Goal: Download file/media: Download file/media

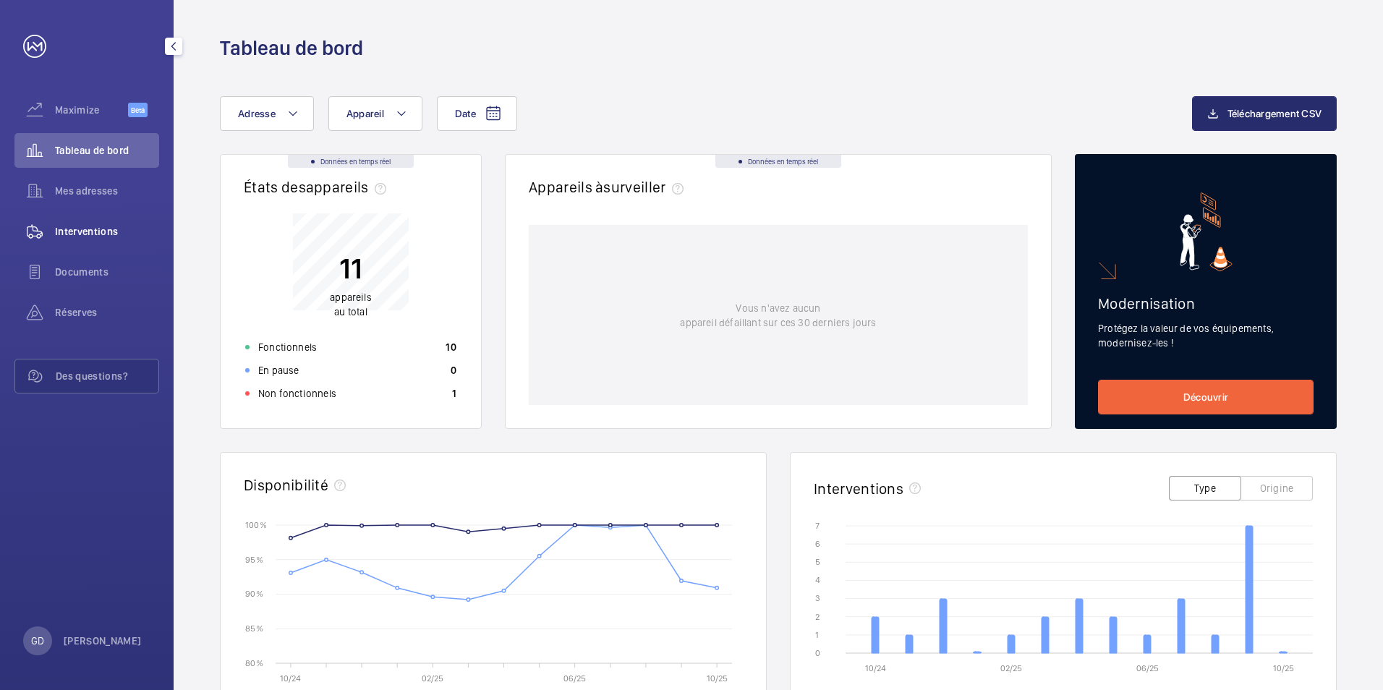
click at [69, 226] on span "Interventions" at bounding box center [107, 231] width 104 height 14
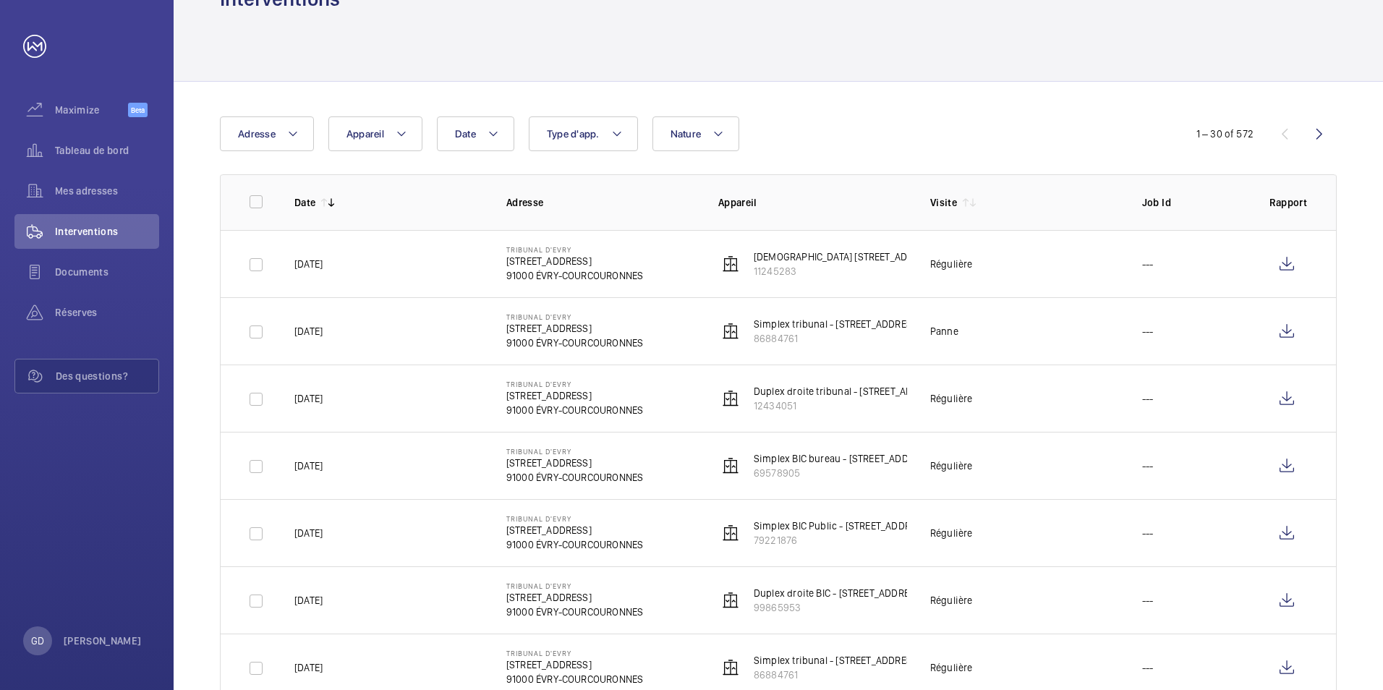
scroll to position [72, 0]
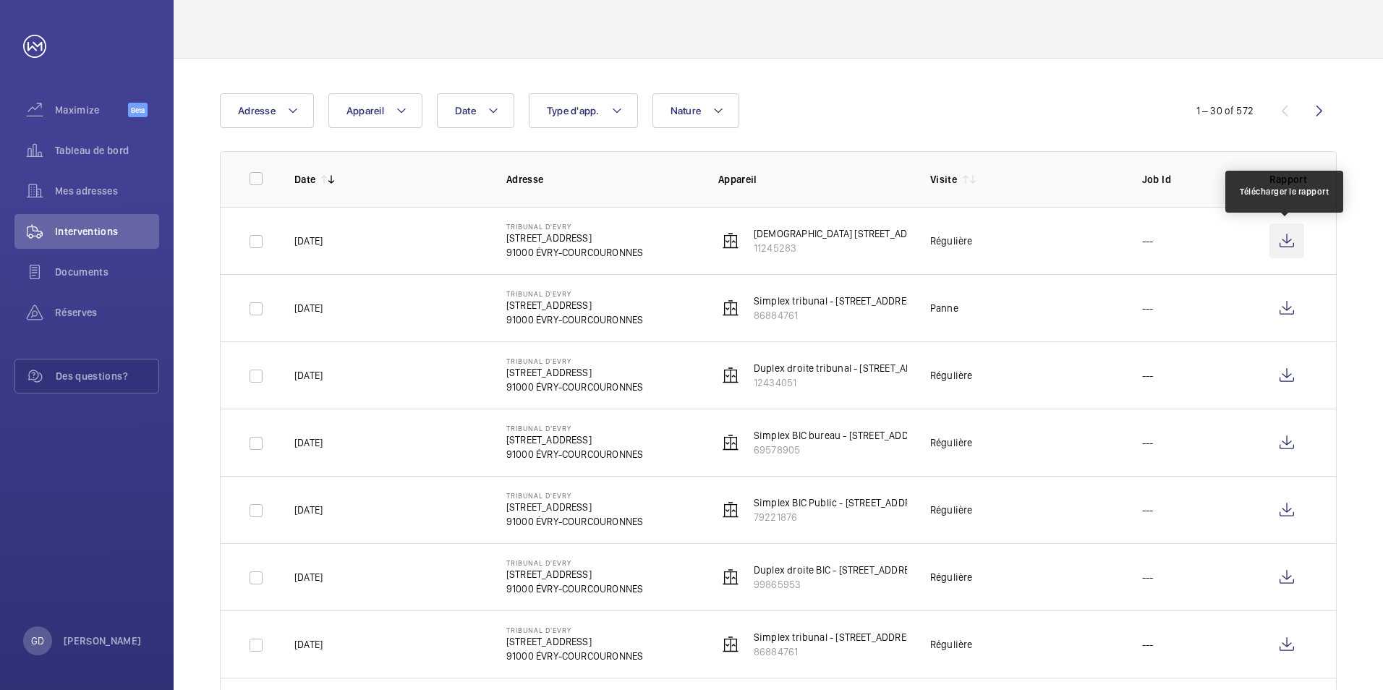
click at [1279, 239] on wm-front-icon-button at bounding box center [1286, 240] width 35 height 35
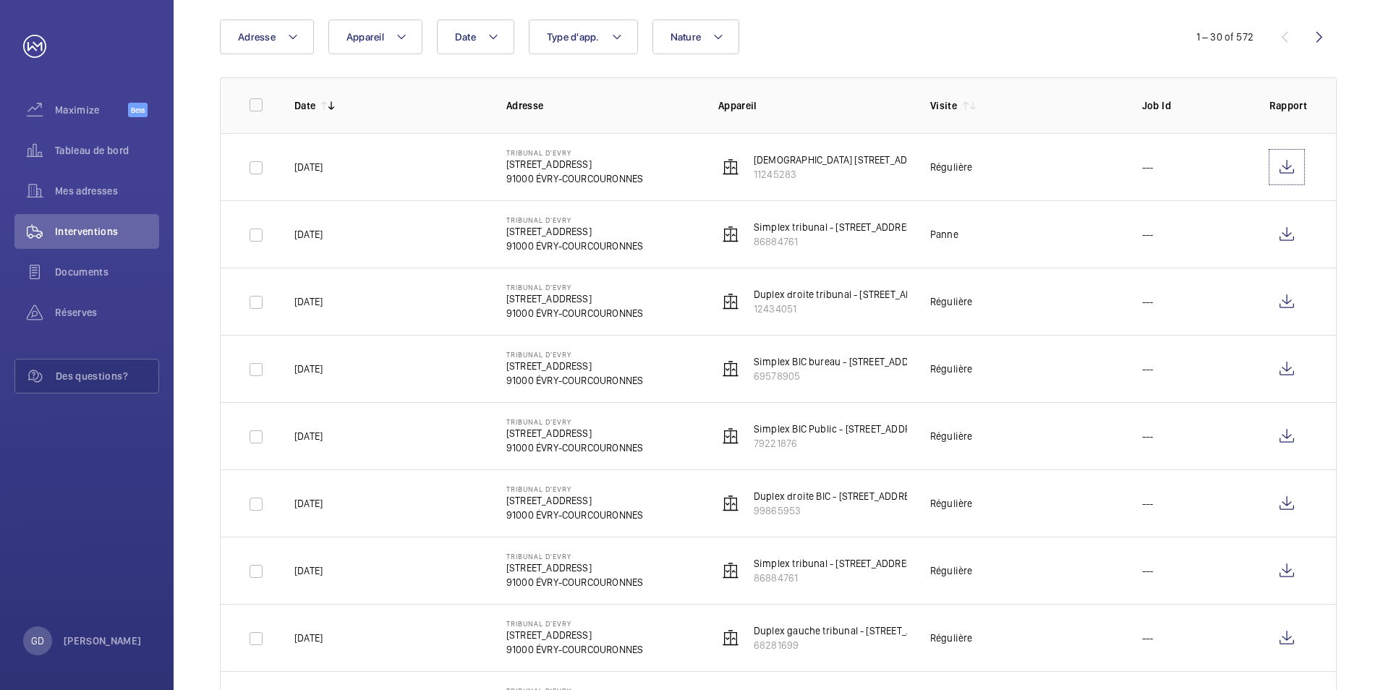
scroll to position [217, 0]
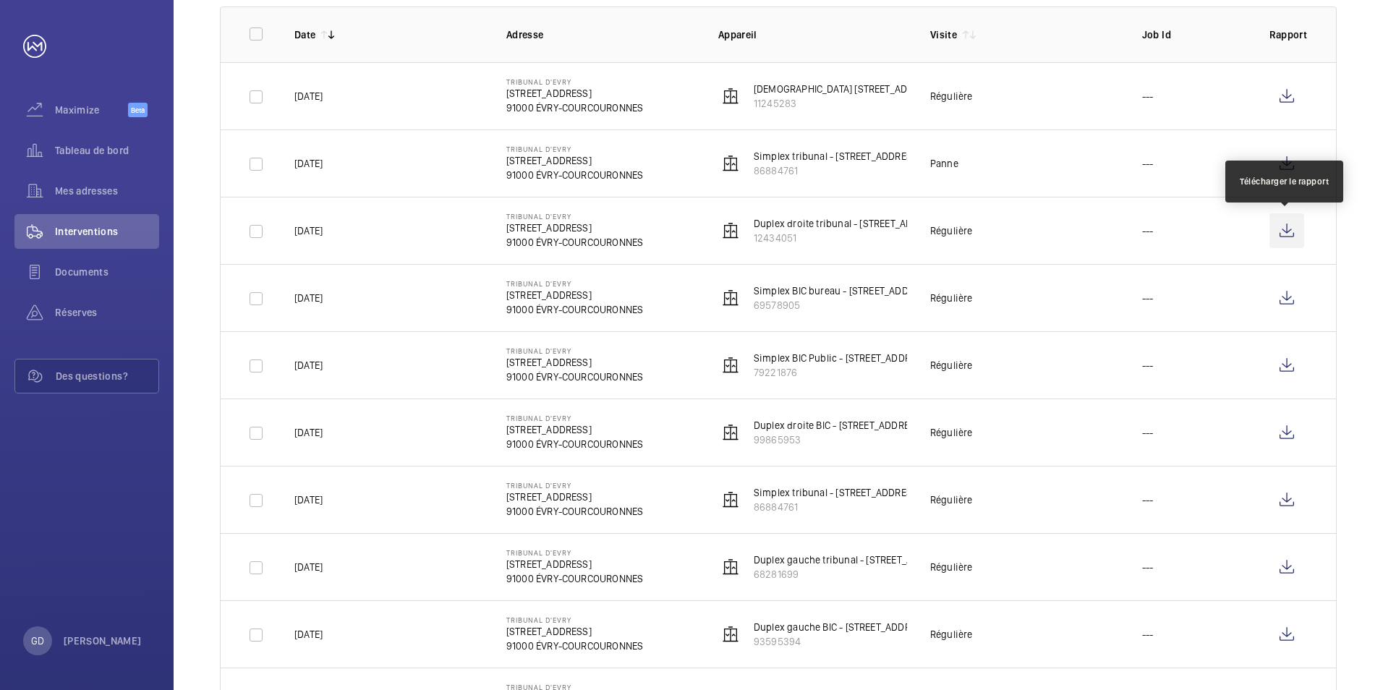
click at [1289, 234] on wm-front-icon-button at bounding box center [1286, 230] width 35 height 35
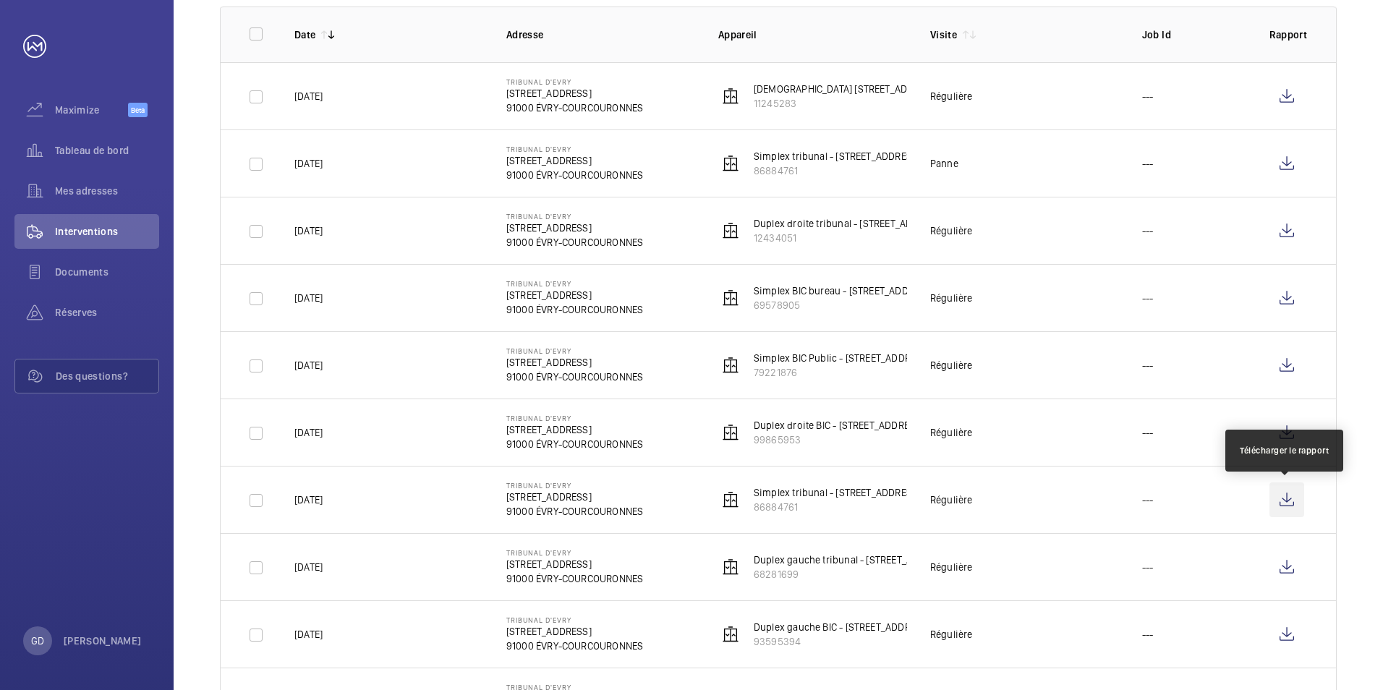
click at [1286, 498] on wm-front-icon-button at bounding box center [1286, 499] width 35 height 35
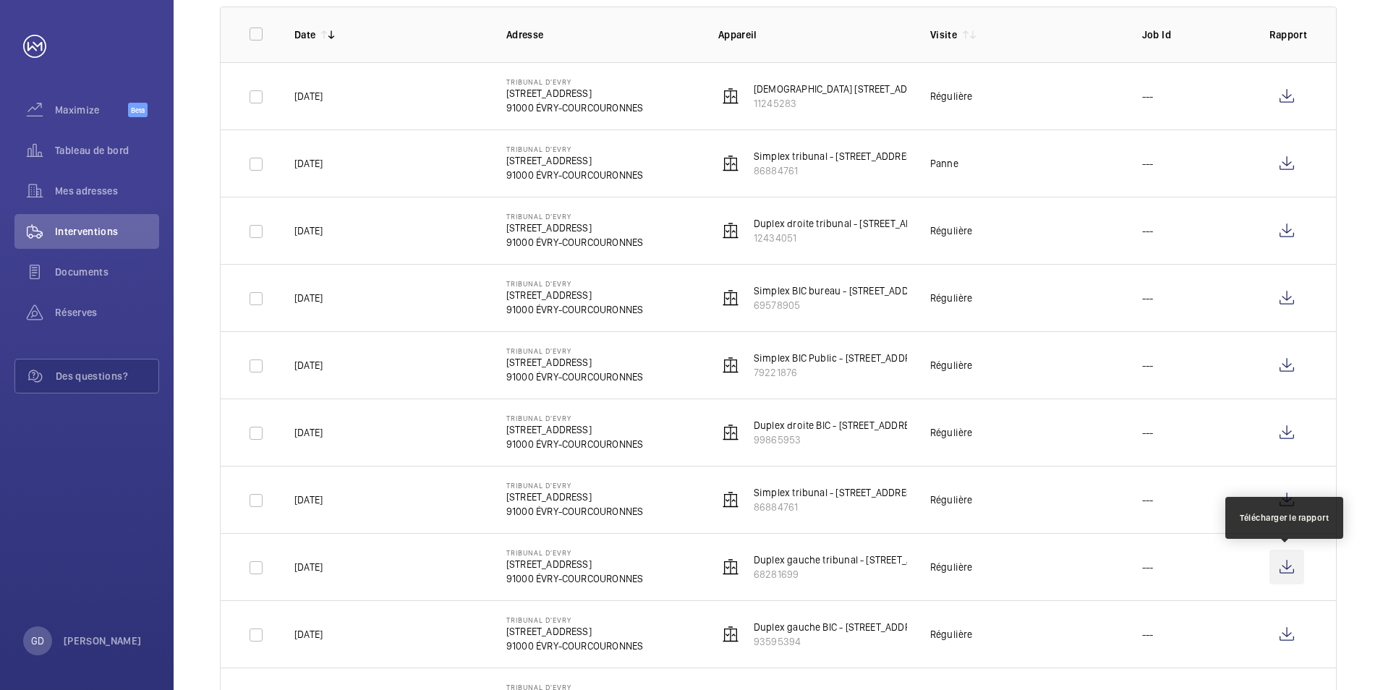
click at [1291, 565] on wm-front-icon-button at bounding box center [1286, 567] width 35 height 35
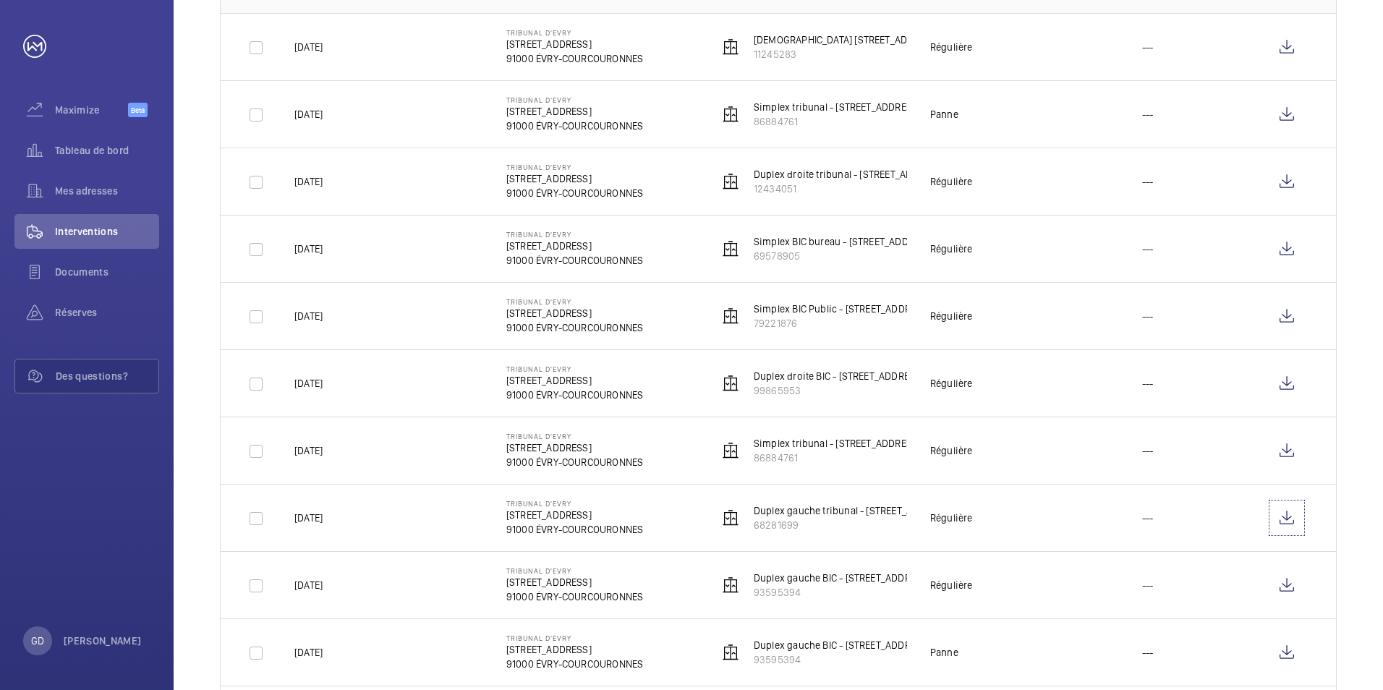
scroll to position [289, 0]
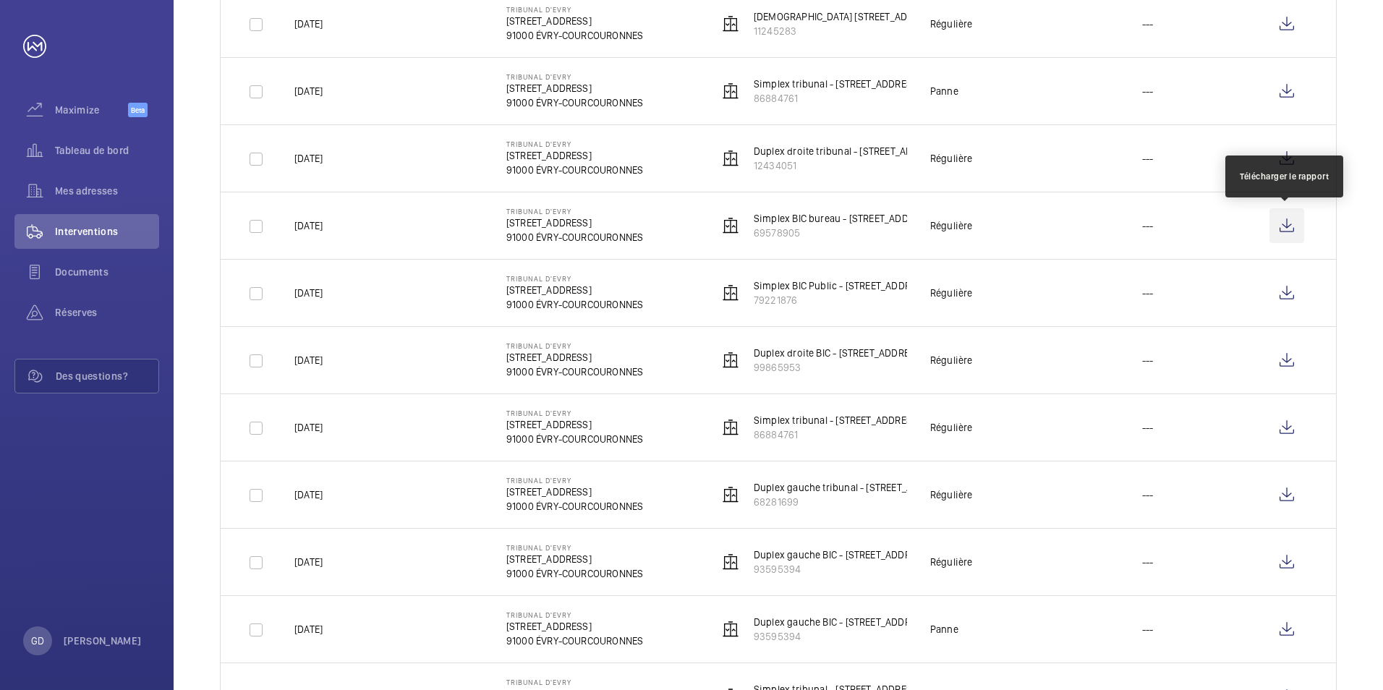
click at [1289, 229] on wm-front-icon-button at bounding box center [1286, 225] width 35 height 35
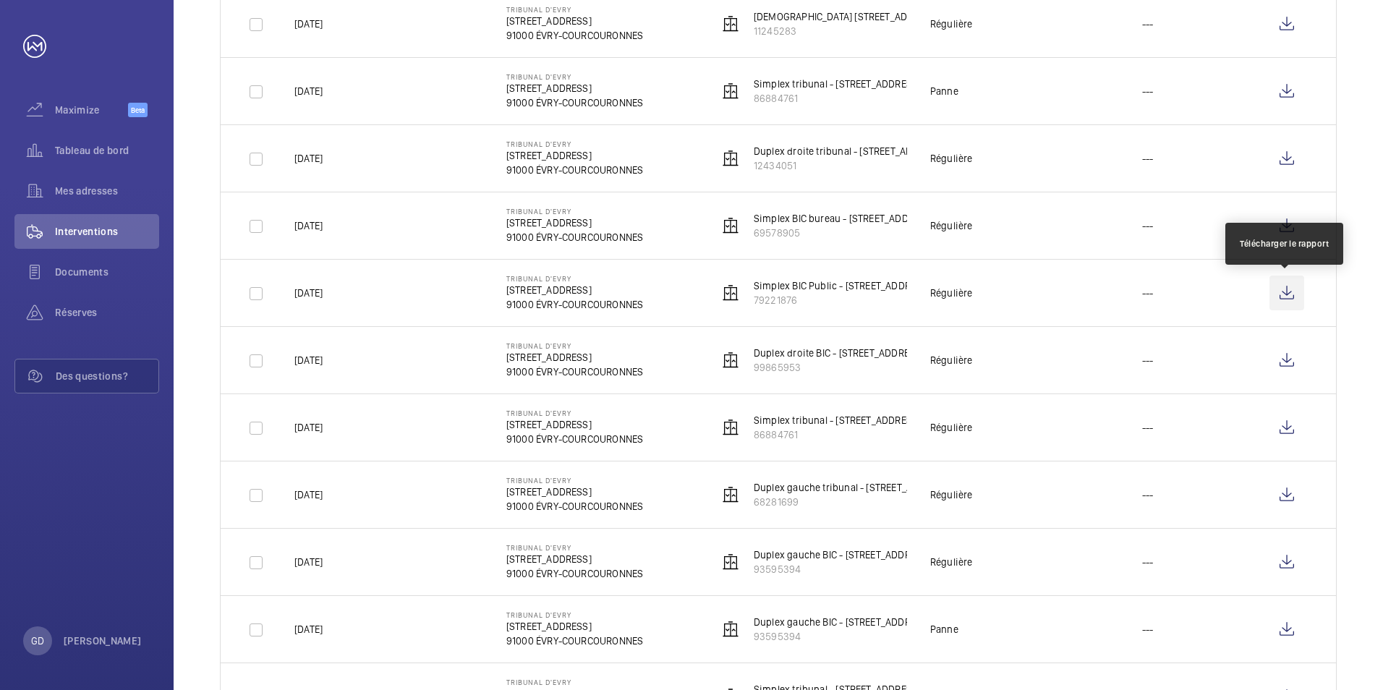
click at [1287, 299] on wm-front-icon-button at bounding box center [1286, 292] width 35 height 35
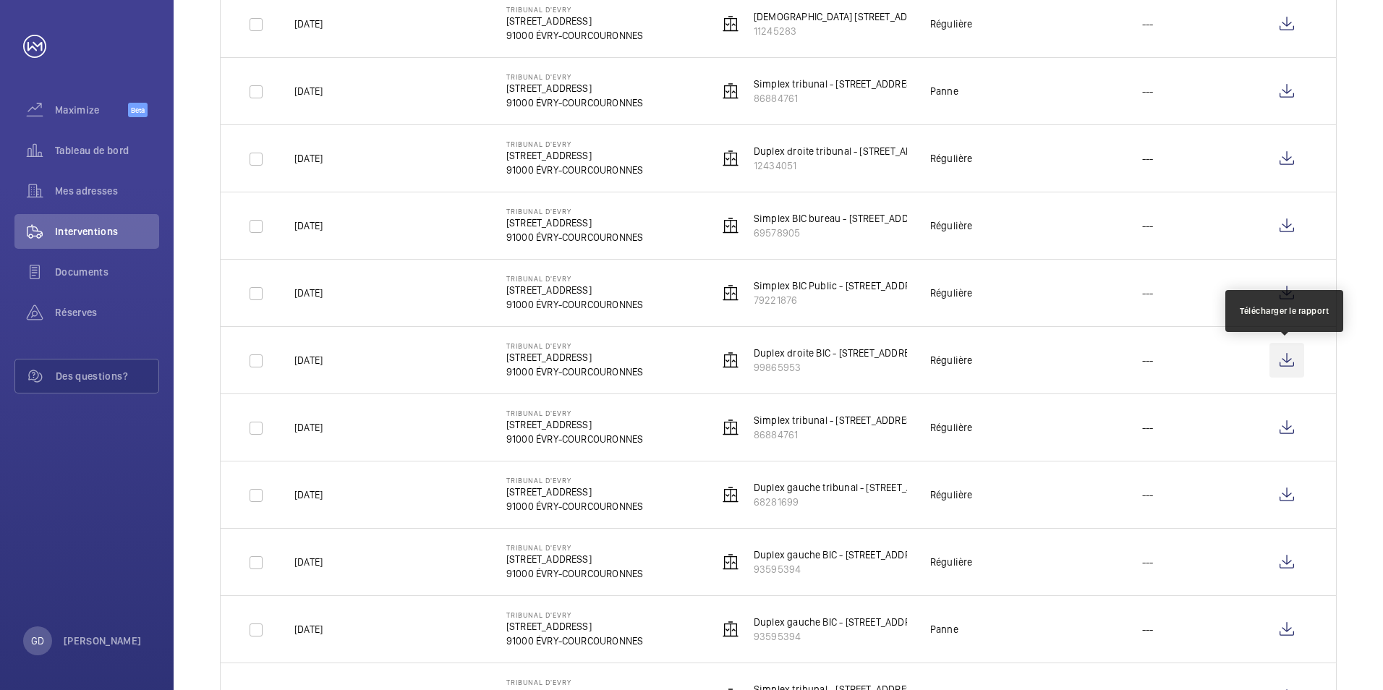
click at [1294, 362] on wm-front-icon-button at bounding box center [1286, 360] width 35 height 35
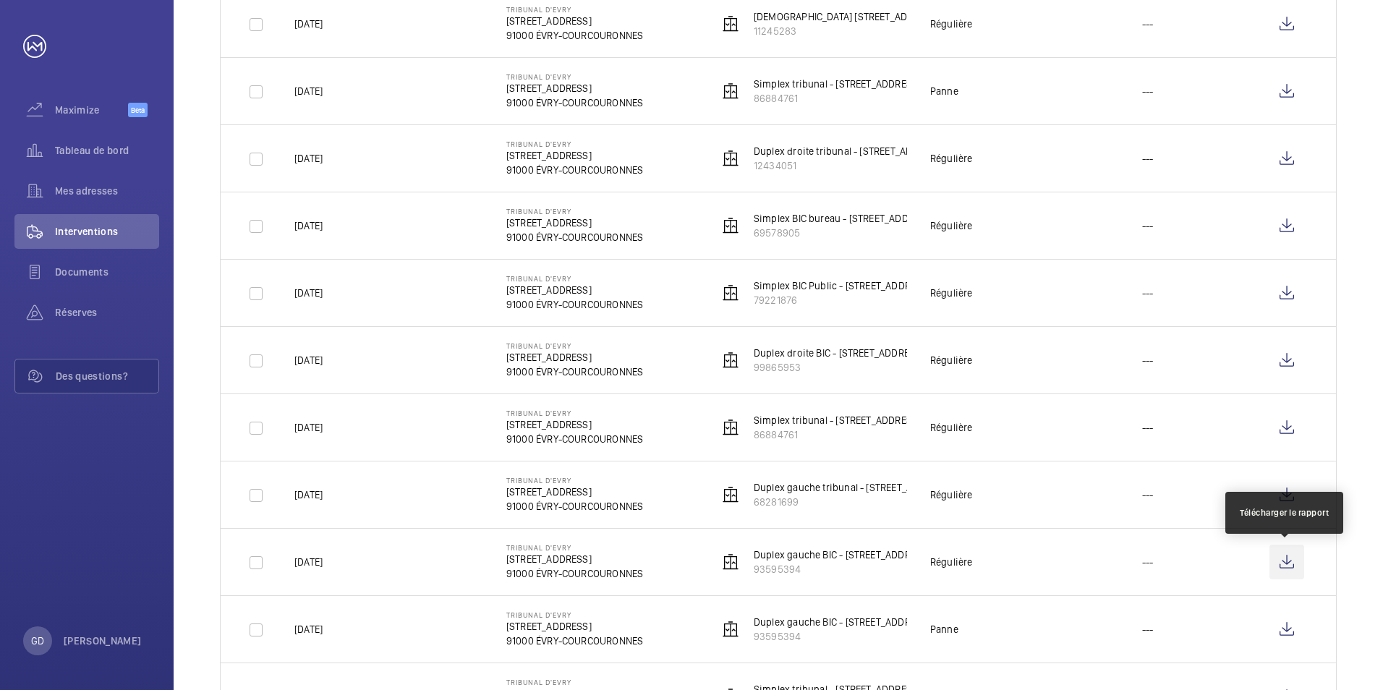
click at [1289, 558] on wm-front-icon-button at bounding box center [1286, 561] width 35 height 35
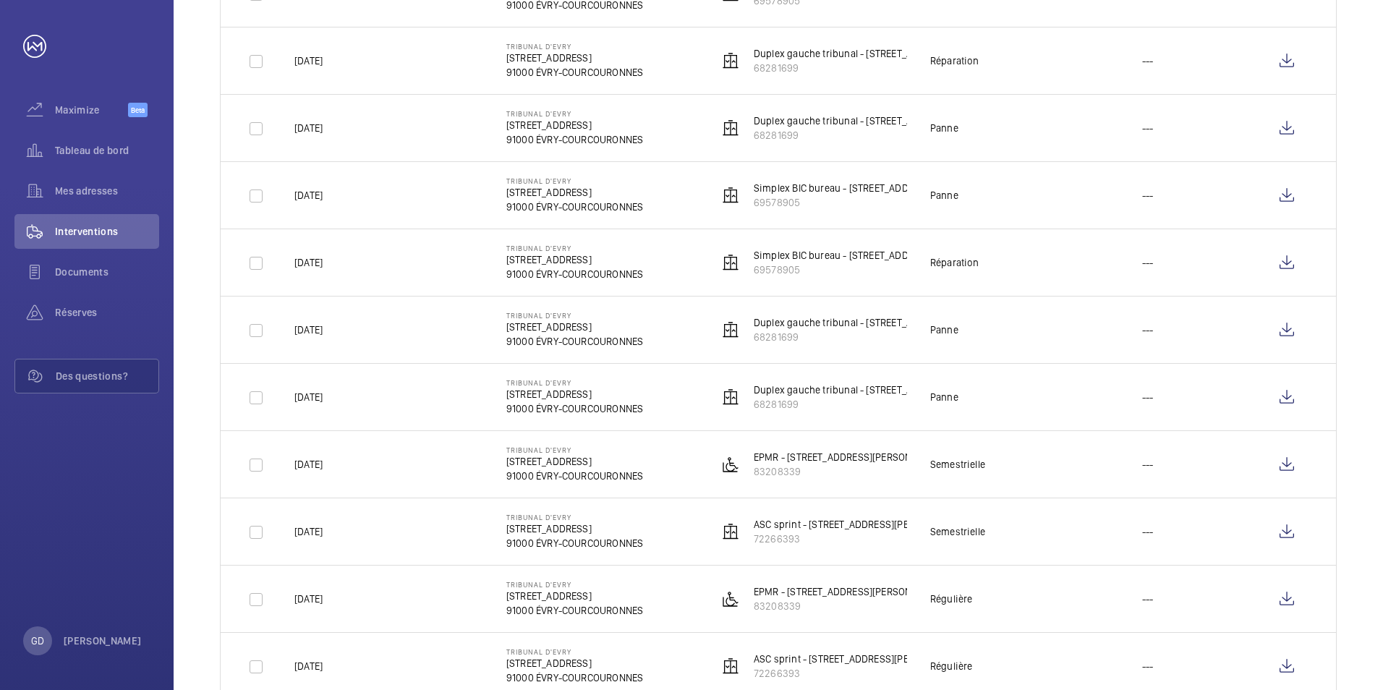
scroll to position [1085, 0]
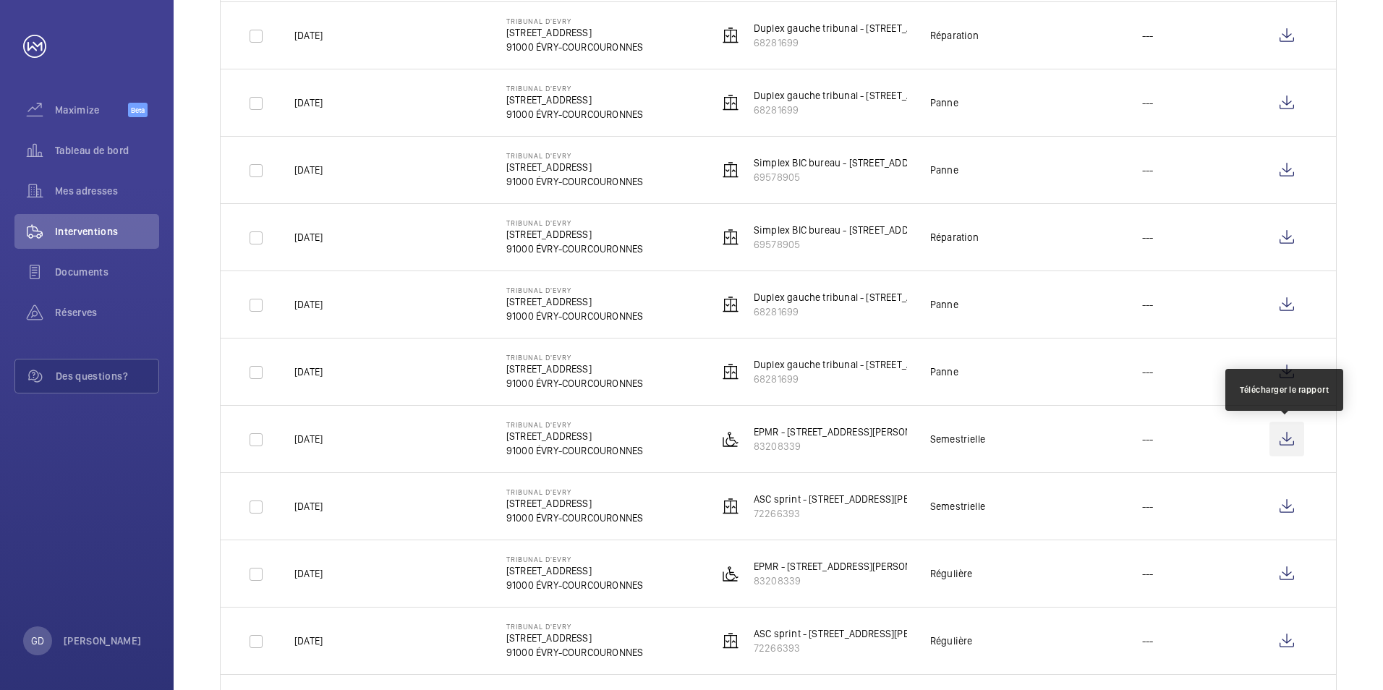
click at [1286, 440] on wm-front-icon-button at bounding box center [1286, 439] width 35 height 35
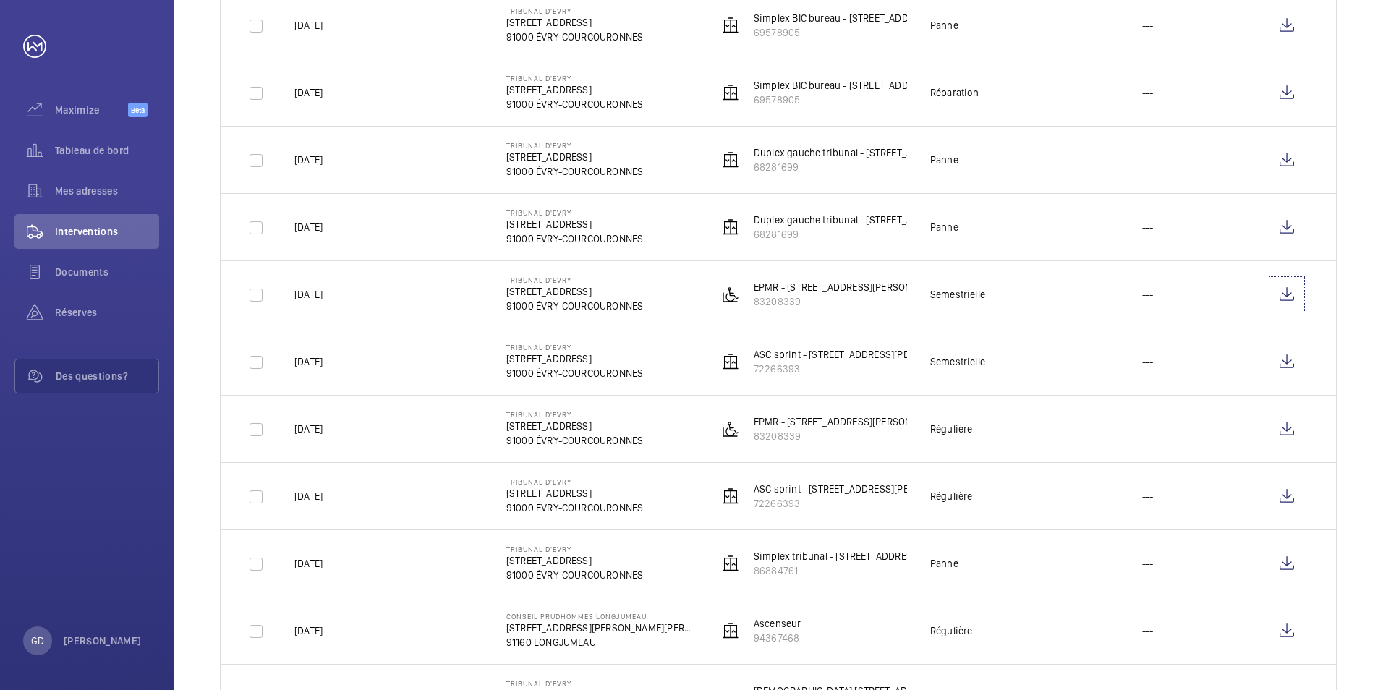
scroll to position [1302, 0]
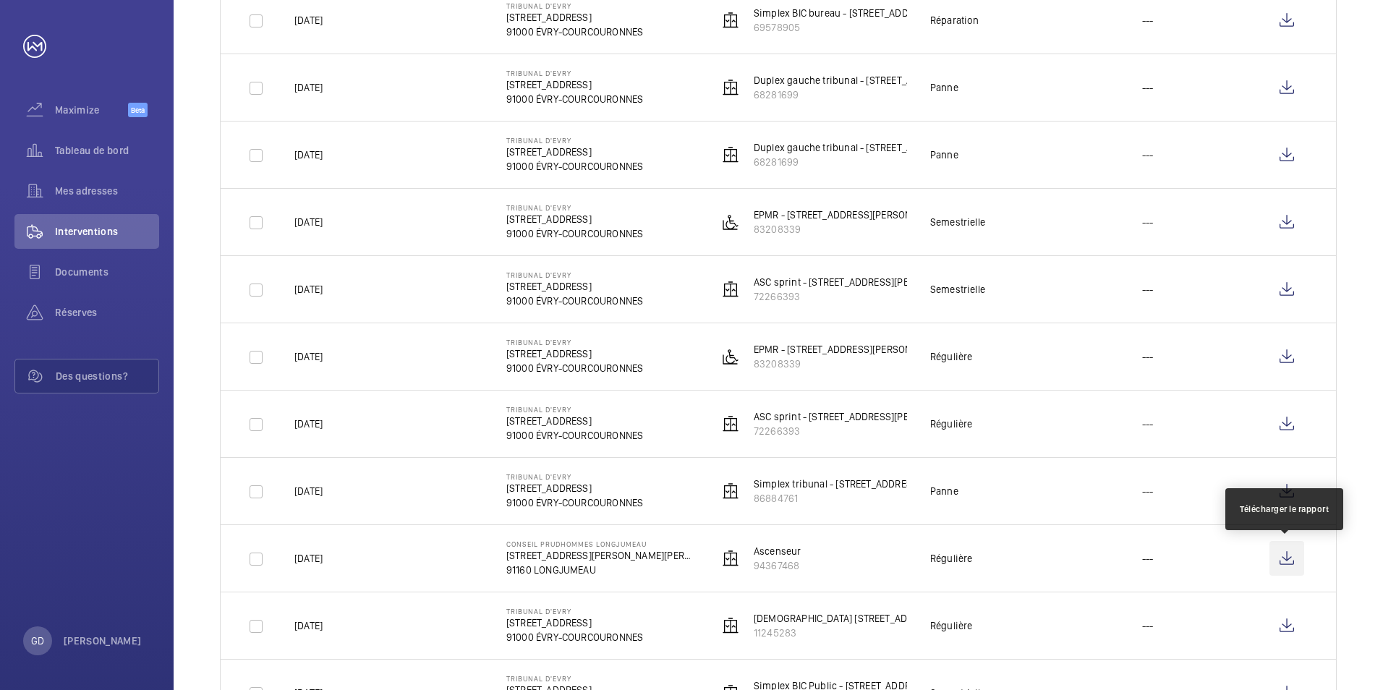
click at [1281, 560] on wm-front-icon-button at bounding box center [1286, 558] width 35 height 35
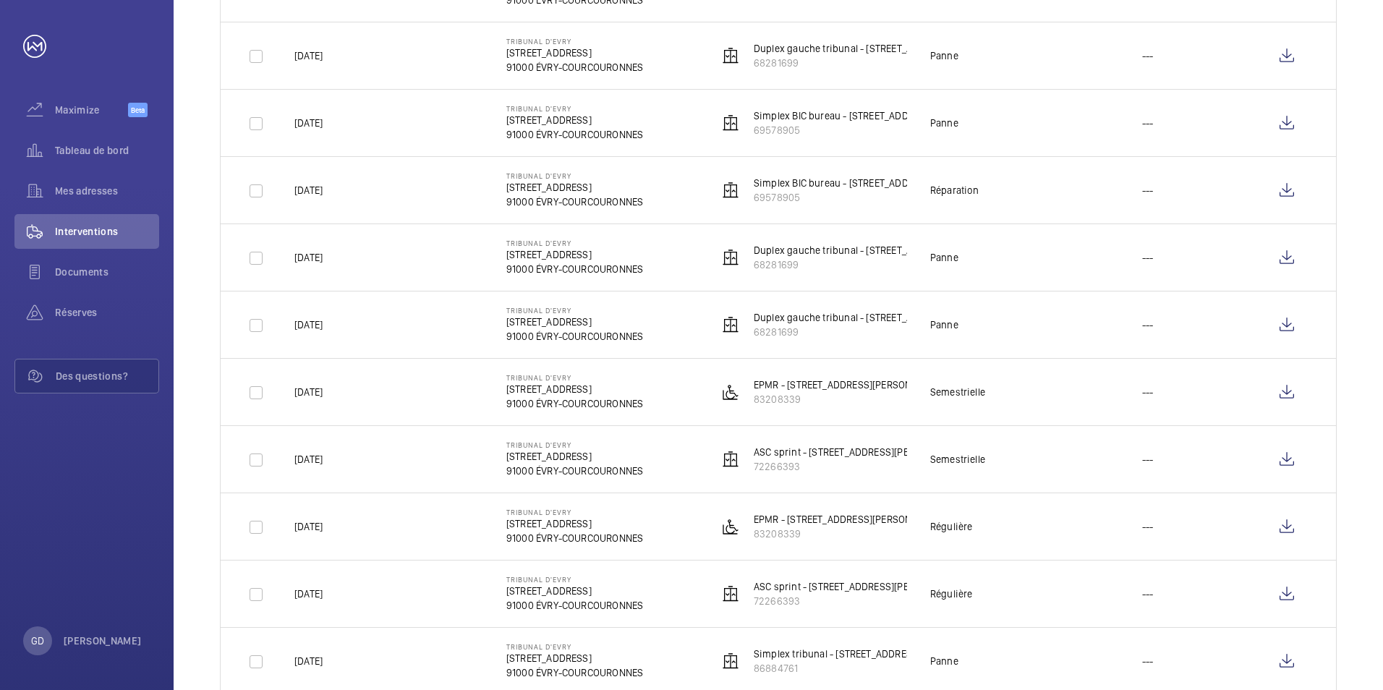
scroll to position [1157, 0]
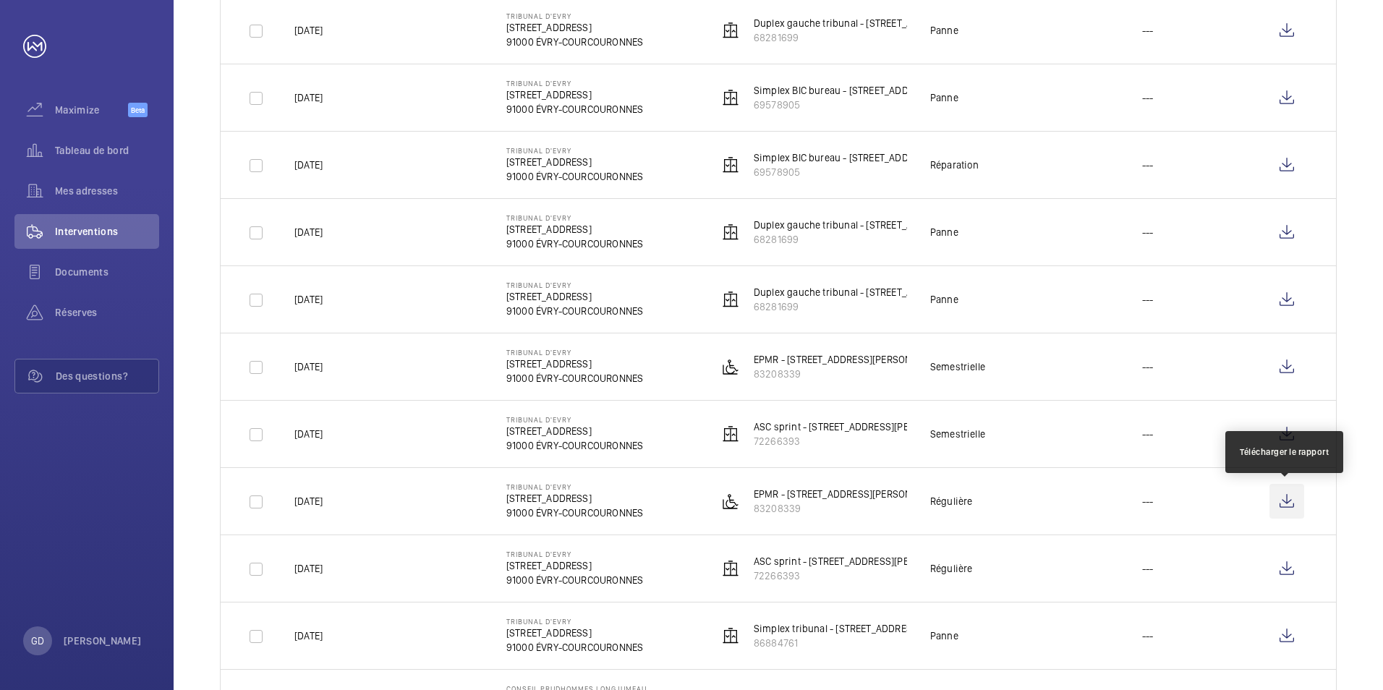
click at [1291, 507] on wm-front-icon-button at bounding box center [1286, 501] width 35 height 35
click at [73, 273] on span "Documents" at bounding box center [107, 272] width 104 height 14
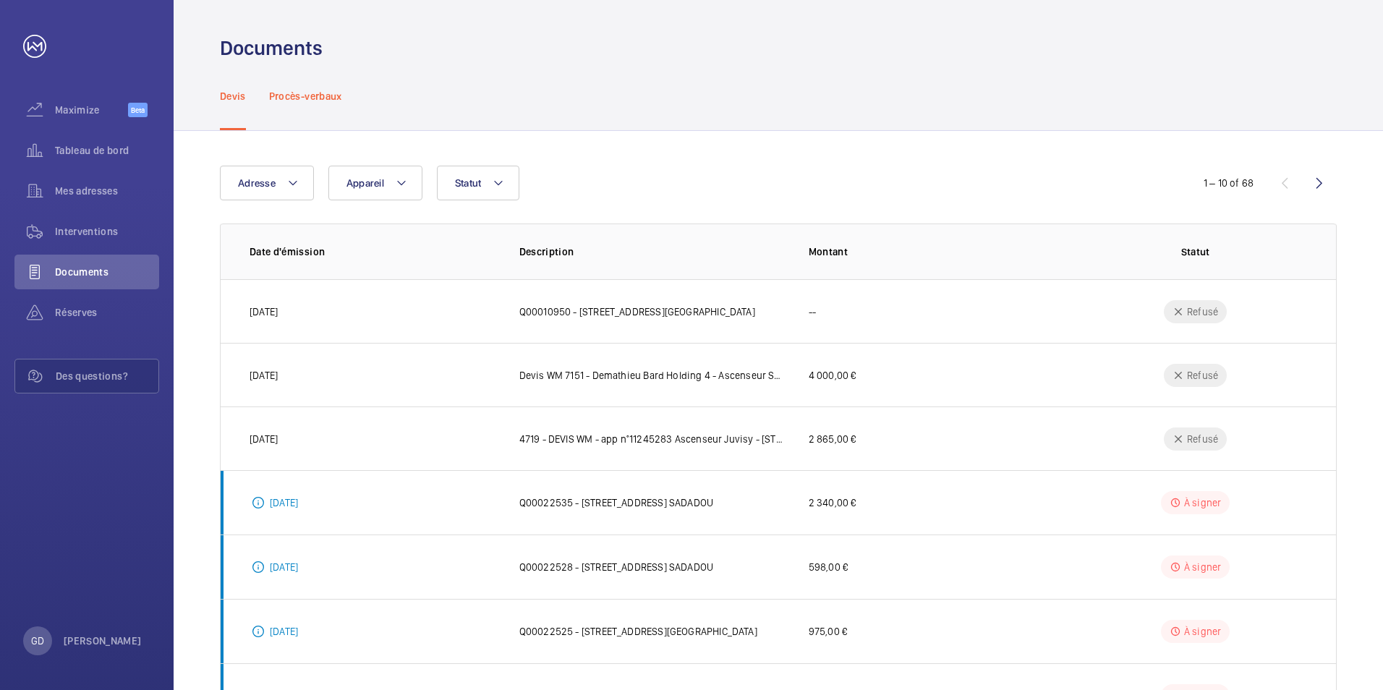
click at [327, 101] on p "Procès-verbaux" at bounding box center [305, 96] width 73 height 14
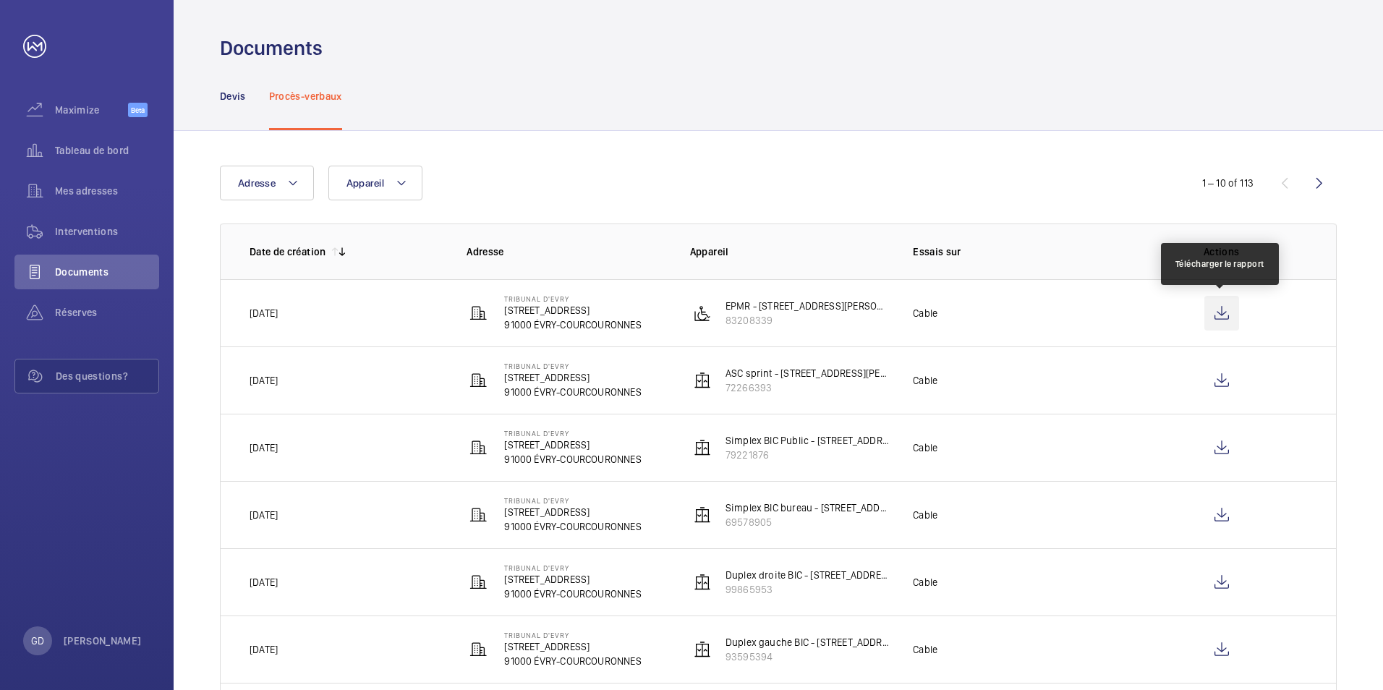
click at [1212, 311] on wm-front-icon-button at bounding box center [1221, 313] width 35 height 35
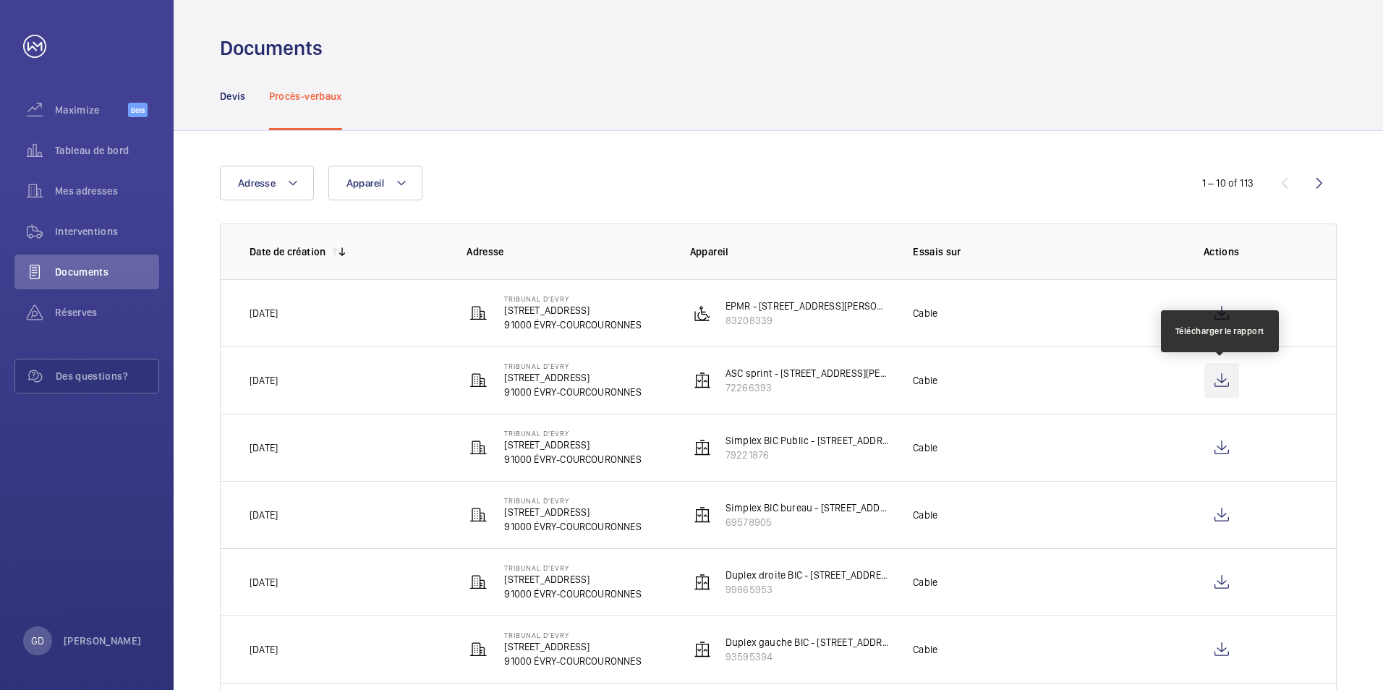
click at [1215, 383] on wm-front-icon-button at bounding box center [1221, 380] width 35 height 35
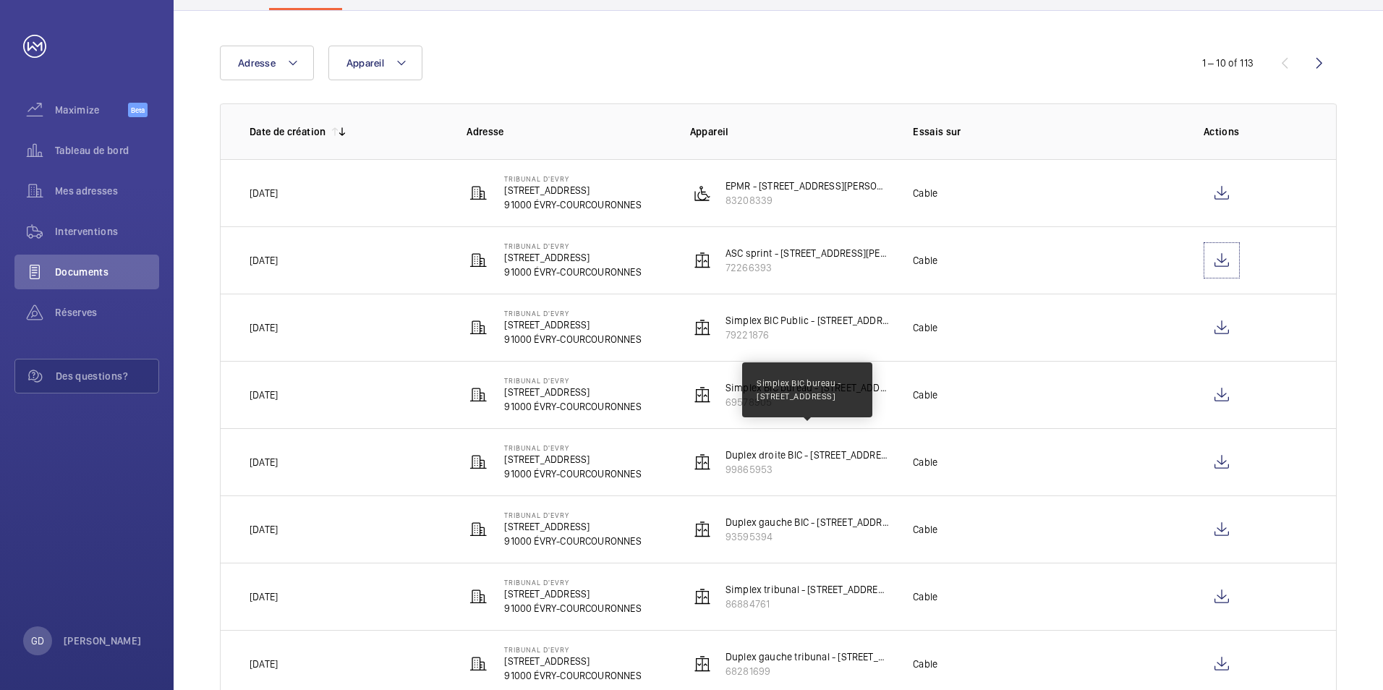
scroll to position [145, 0]
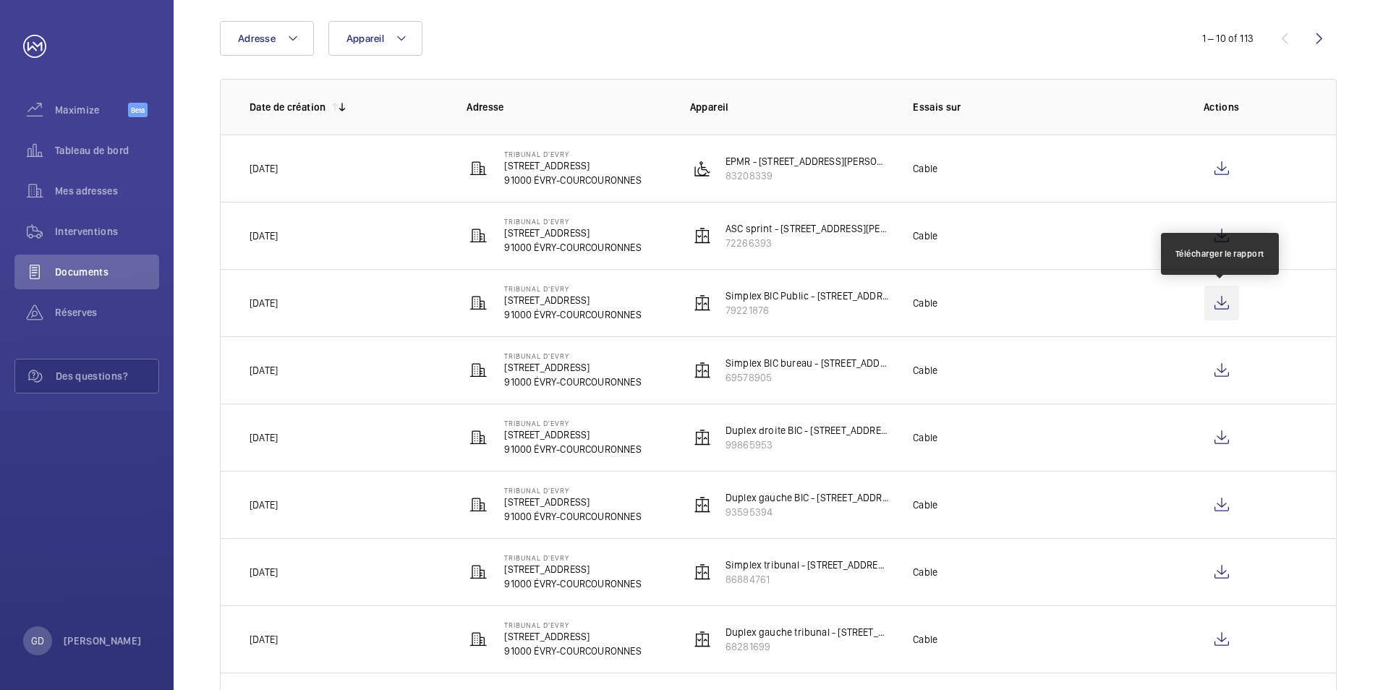
click at [1219, 303] on wm-front-icon-button at bounding box center [1221, 303] width 35 height 35
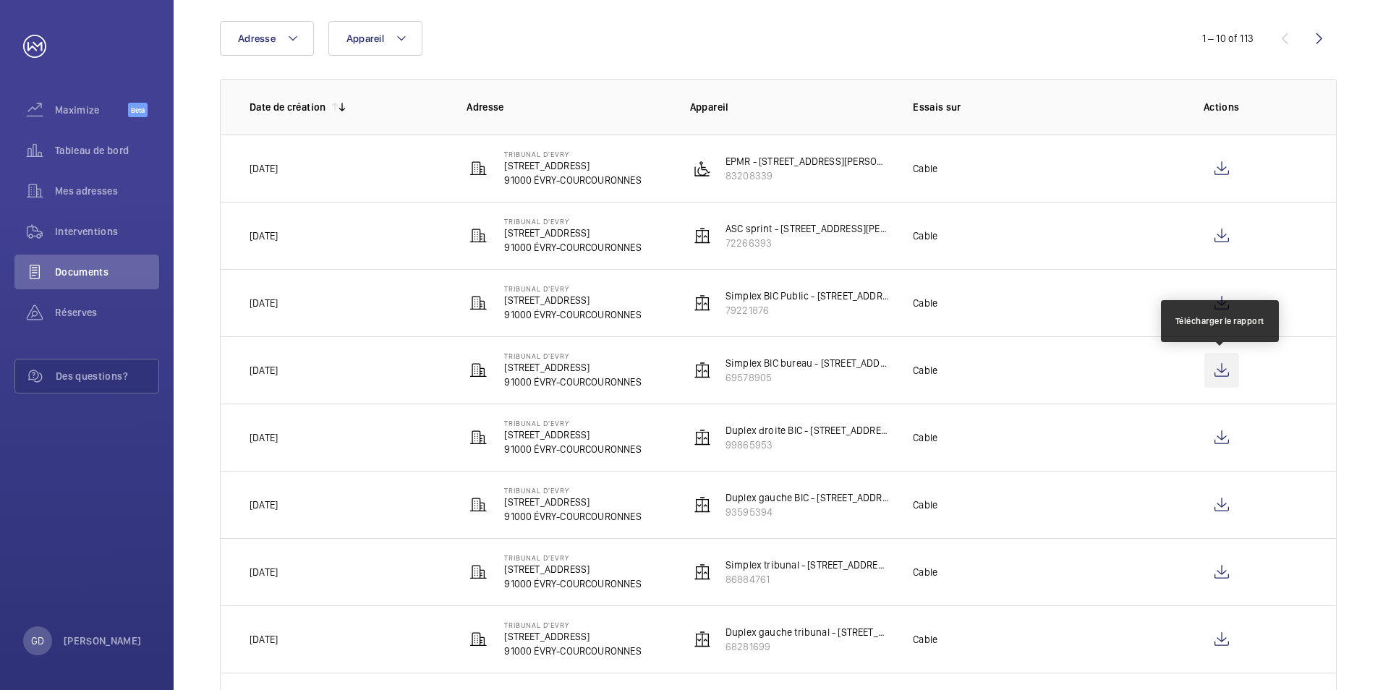
click at [1232, 371] on wm-front-icon-button at bounding box center [1221, 370] width 35 height 35
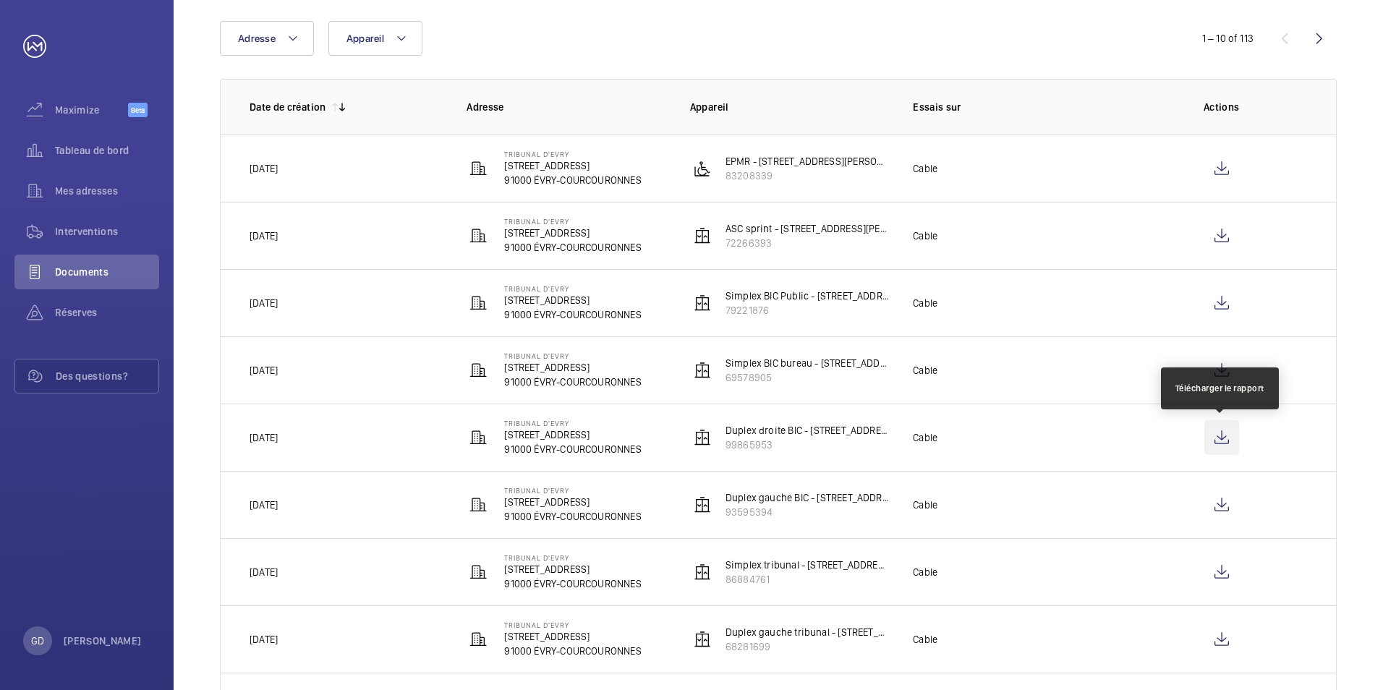
click at [1218, 437] on wm-front-icon-button at bounding box center [1221, 437] width 35 height 35
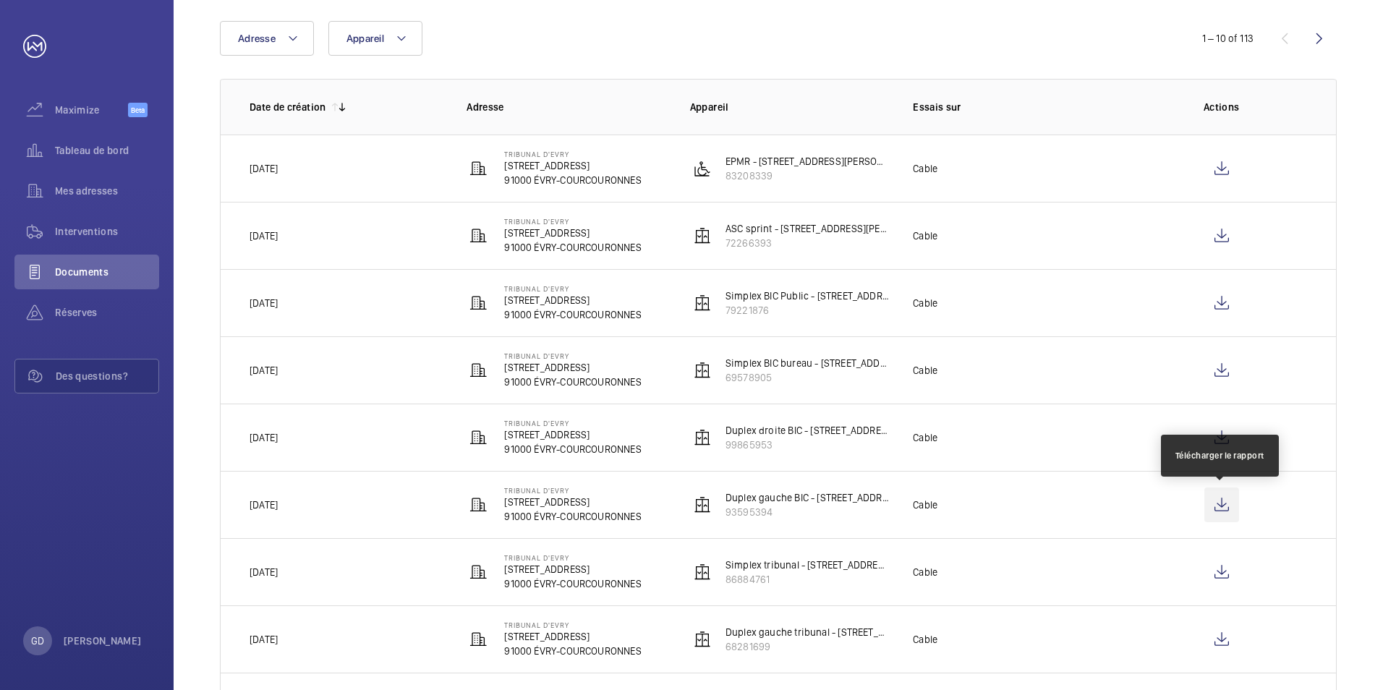
click at [1220, 502] on wm-front-icon-button at bounding box center [1221, 504] width 35 height 35
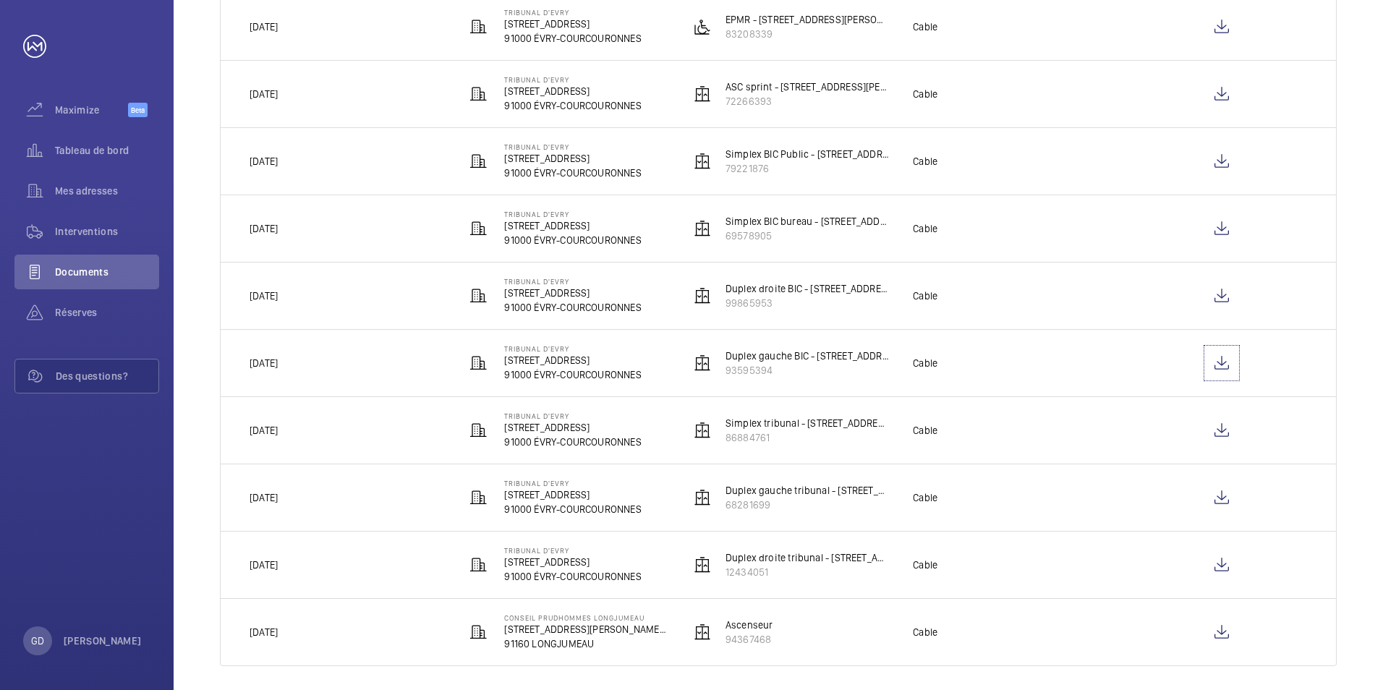
scroll to position [297, 0]
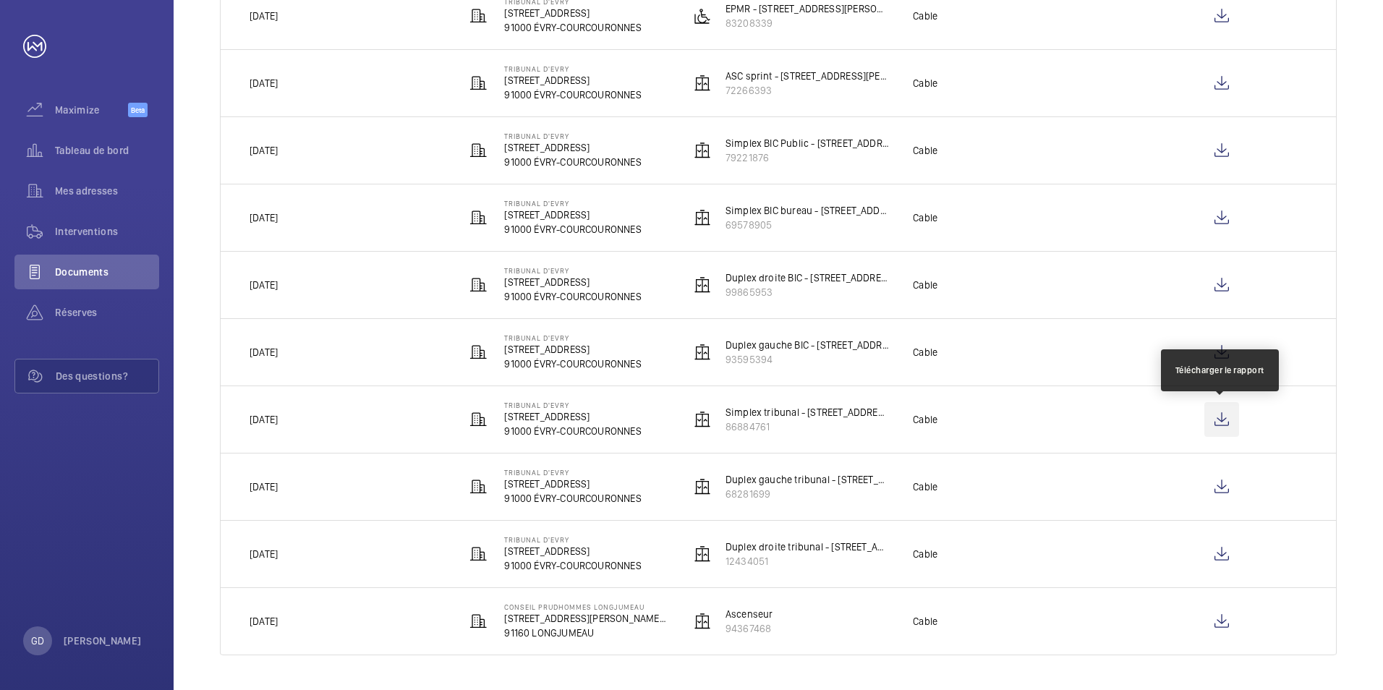
click at [1218, 413] on wm-front-icon-button at bounding box center [1221, 419] width 35 height 35
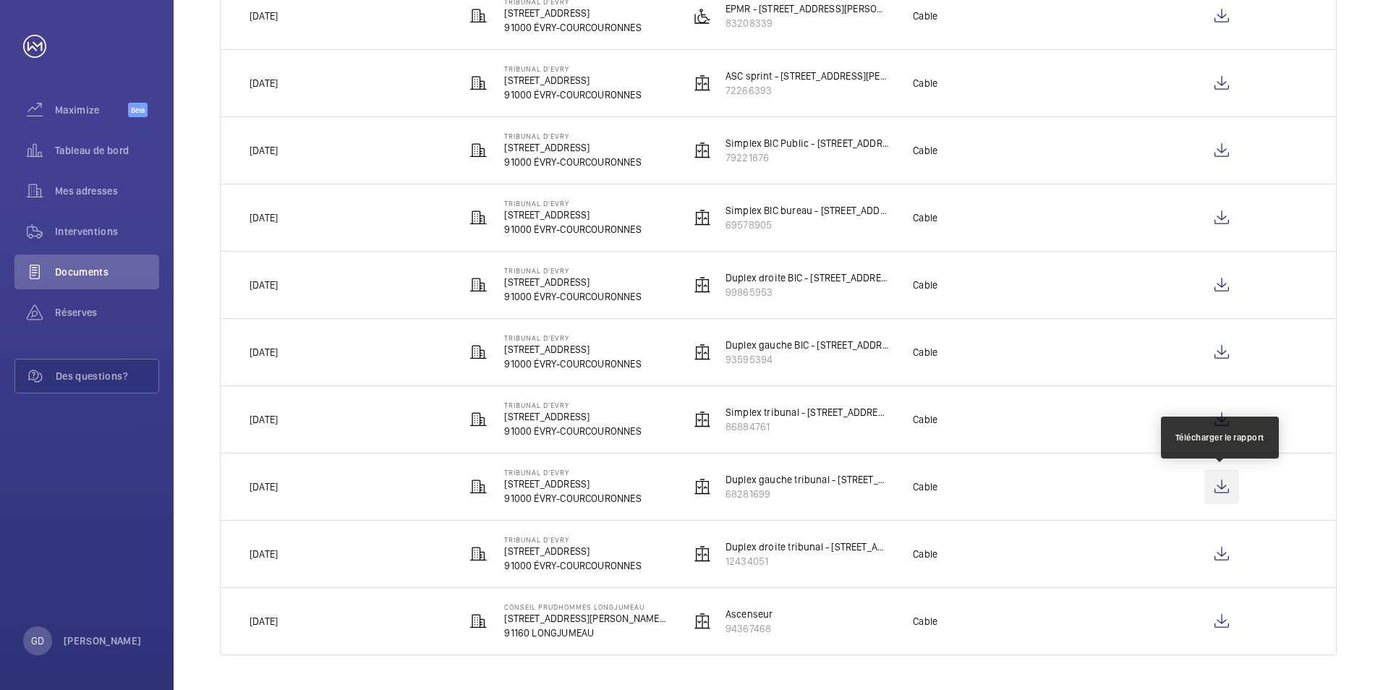
click at [1221, 488] on wm-front-icon-button at bounding box center [1221, 486] width 35 height 35
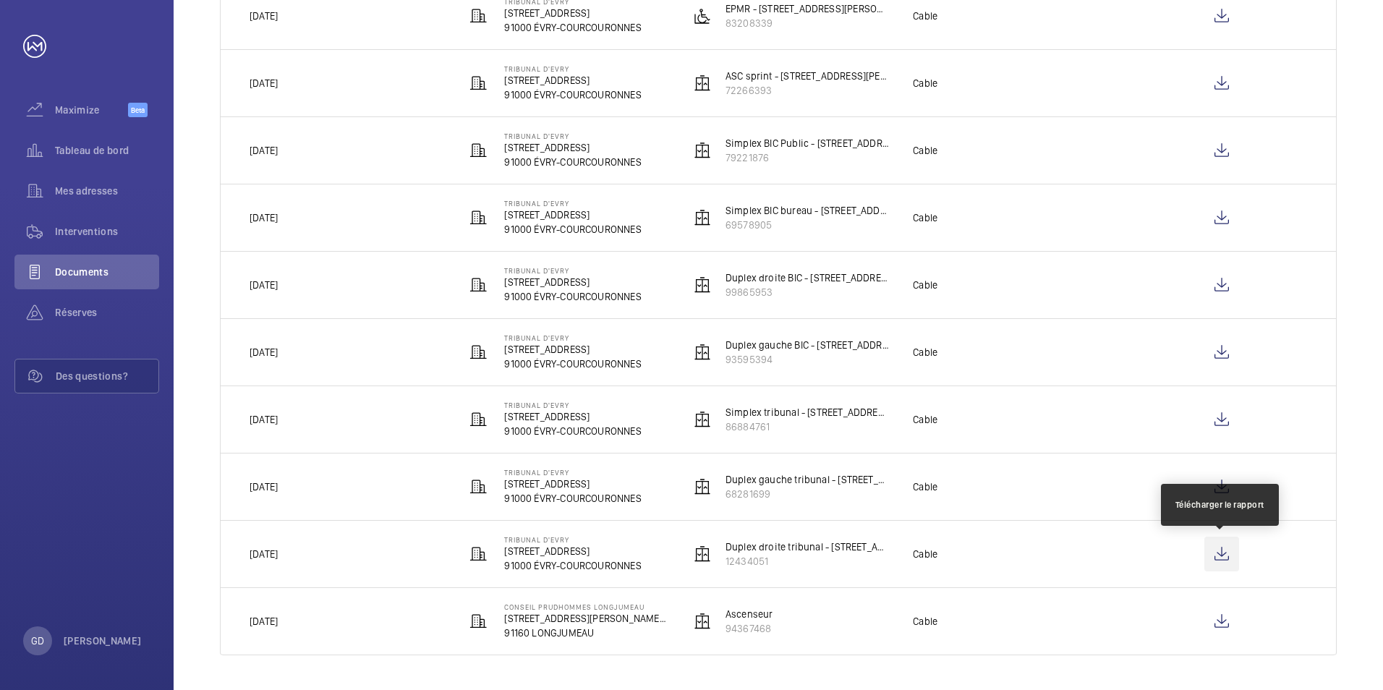
click at [1216, 552] on wm-front-icon-button at bounding box center [1221, 554] width 35 height 35
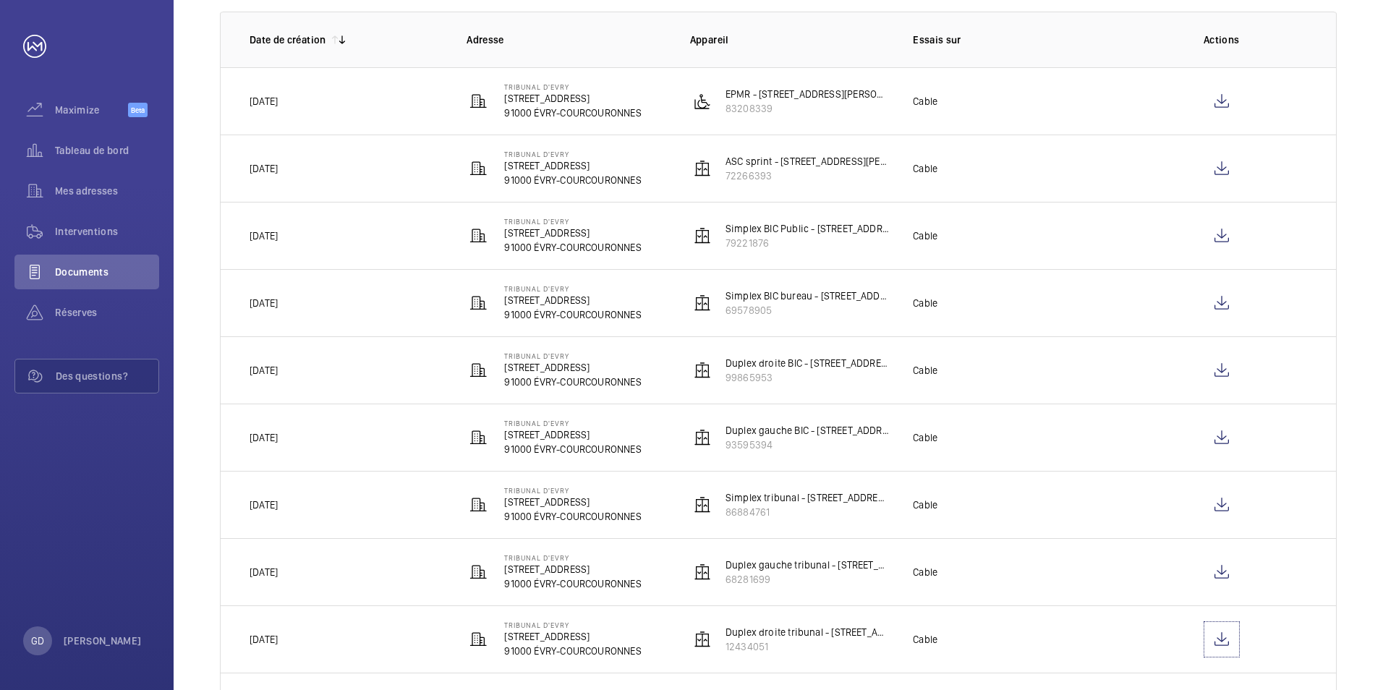
scroll to position [80, 0]
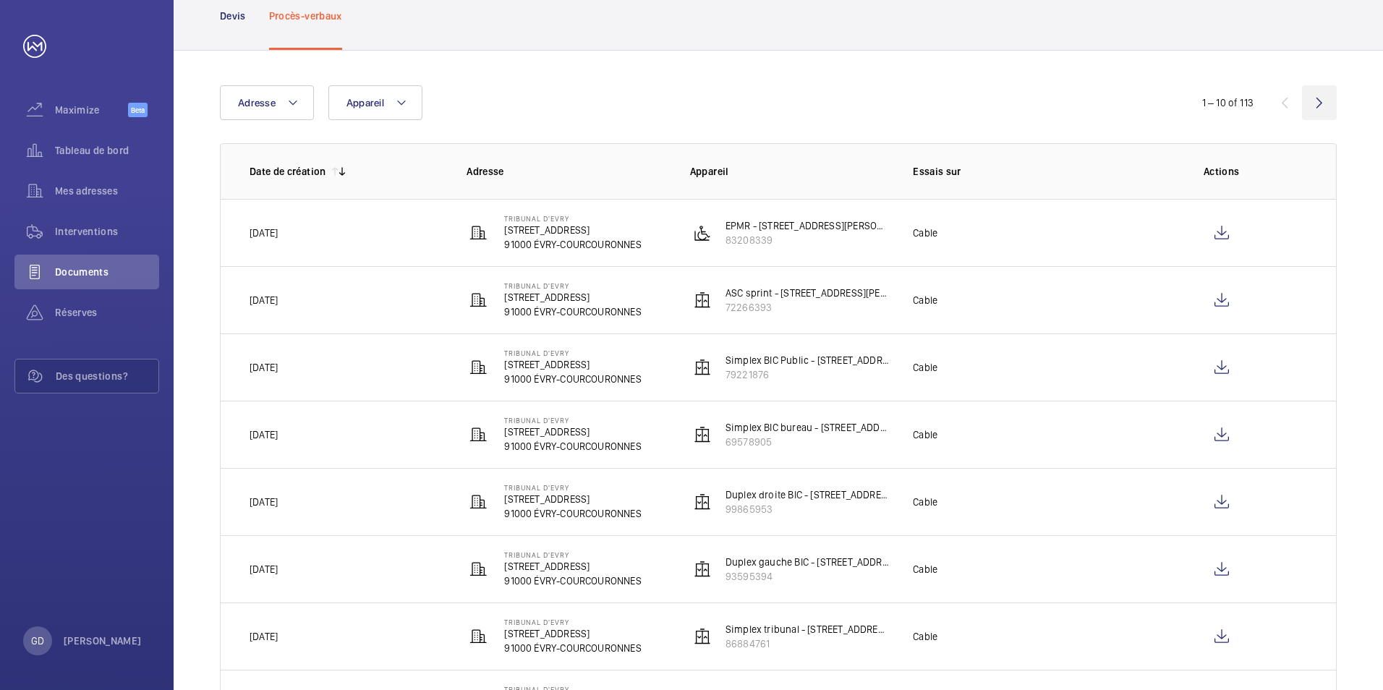
click at [1323, 102] on wm-front-icon-button at bounding box center [1319, 102] width 35 height 35
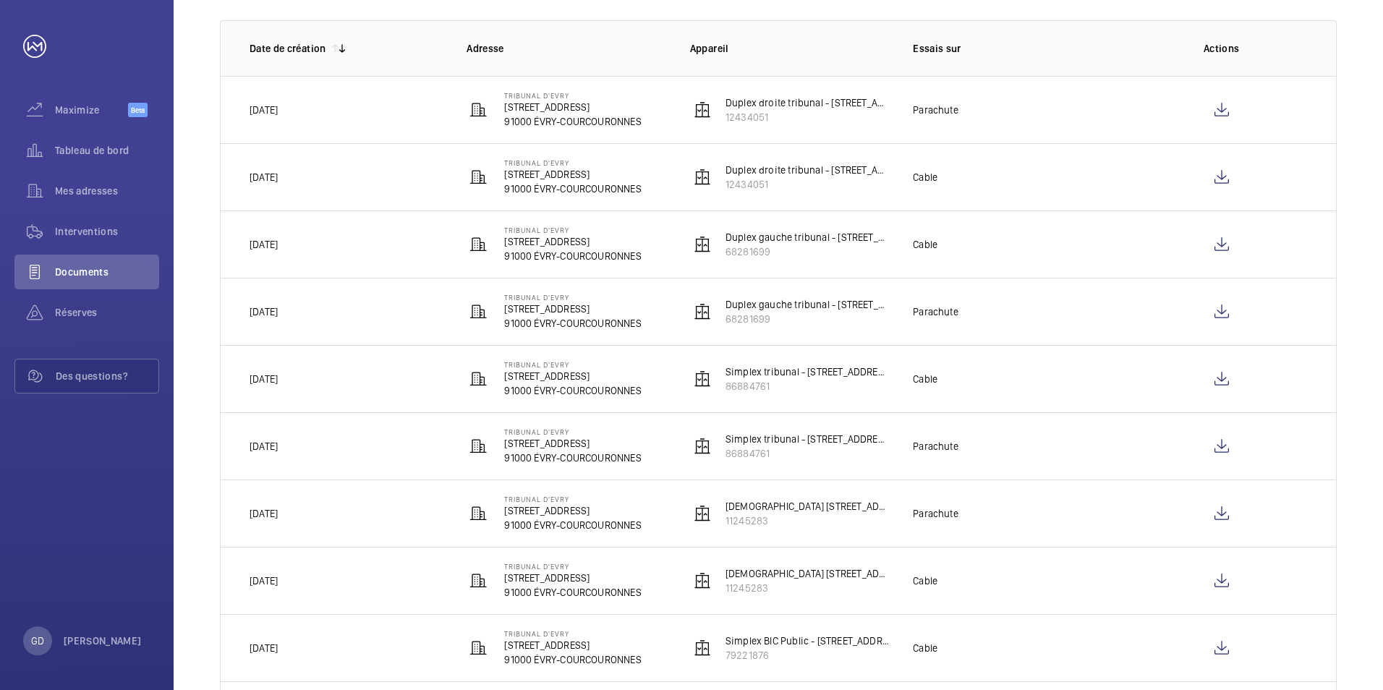
scroll to position [217, 0]
